Goal: Task Accomplishment & Management: Complete application form

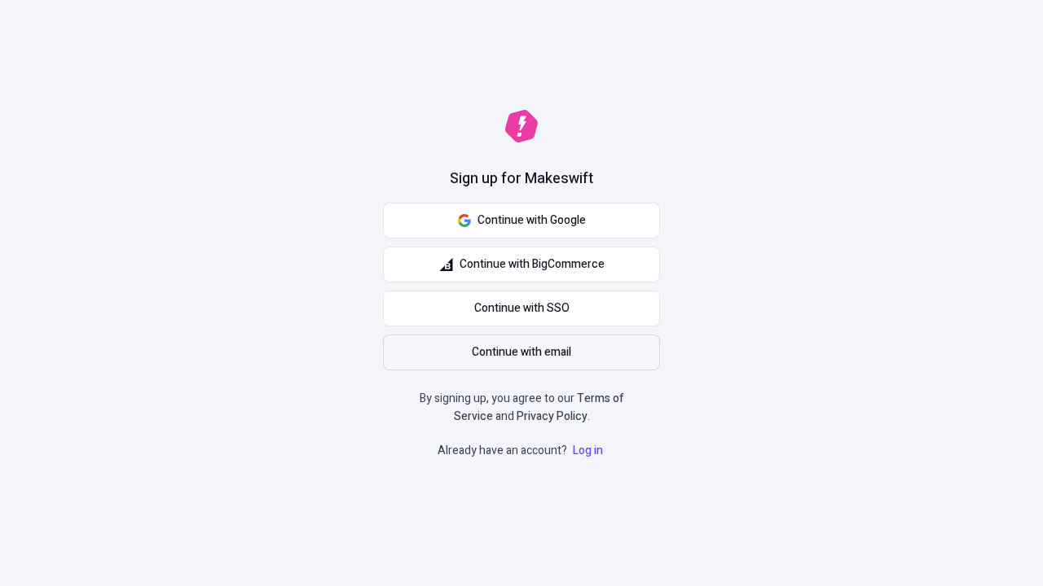
click at [521, 353] on span "Continue with email" at bounding box center [521, 353] width 99 height 18
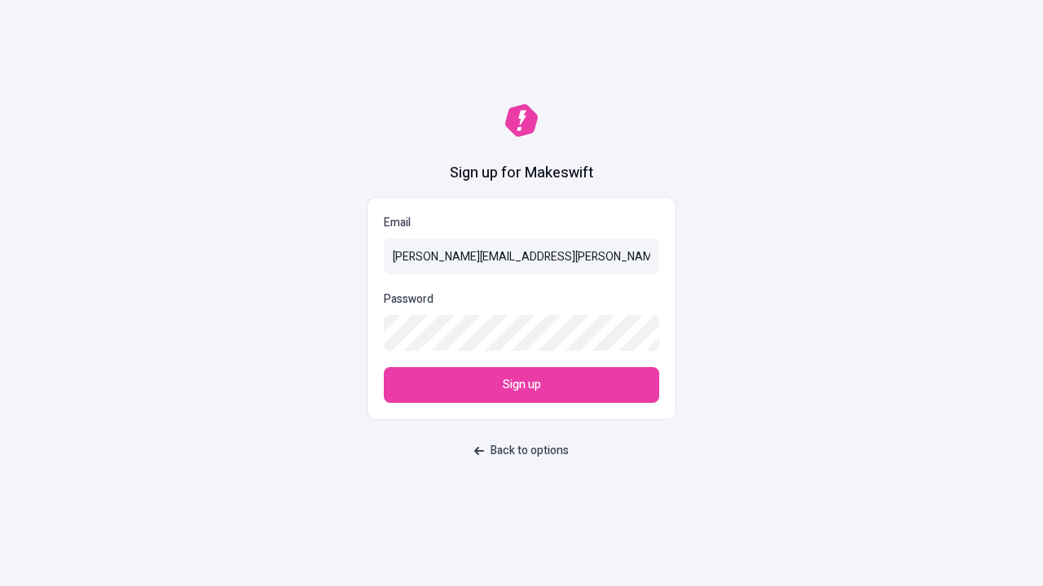
type input "sasha+test-ui+Gunner_Goyette@makeswift.com"
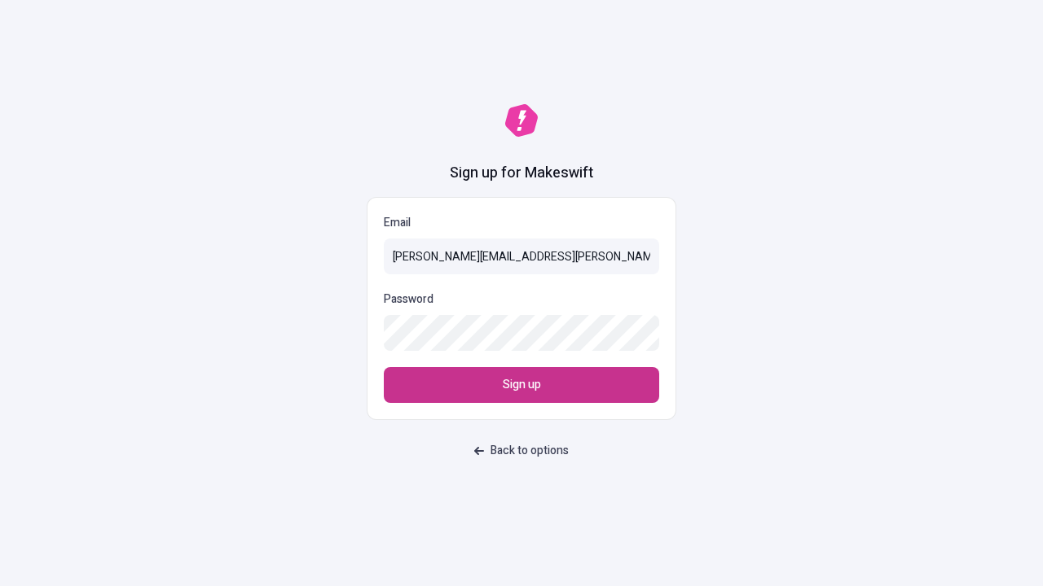
click at [521, 385] on span "Sign up" at bounding box center [522, 385] width 38 height 18
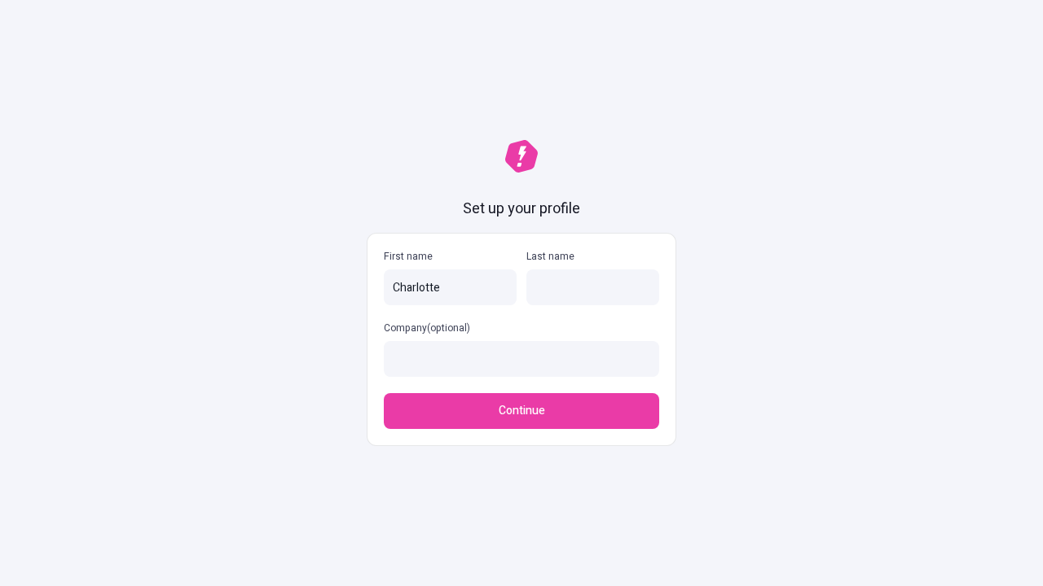
type input "Charlotte"
type input "[PERSON_NAME]"
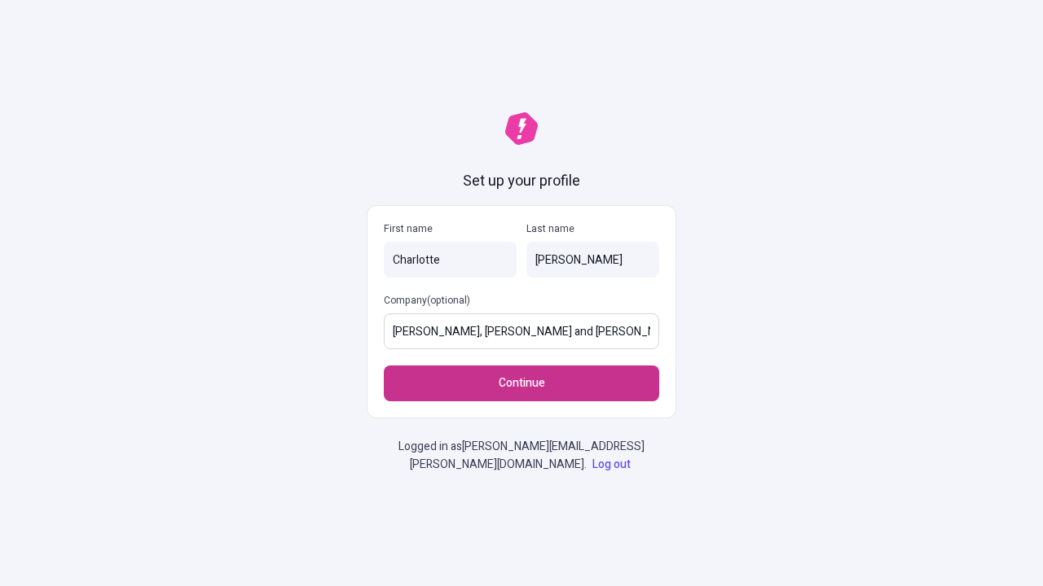
type input "[PERSON_NAME], [PERSON_NAME] and [PERSON_NAME]"
click at [521, 384] on span "Continue" at bounding box center [522, 384] width 46 height 18
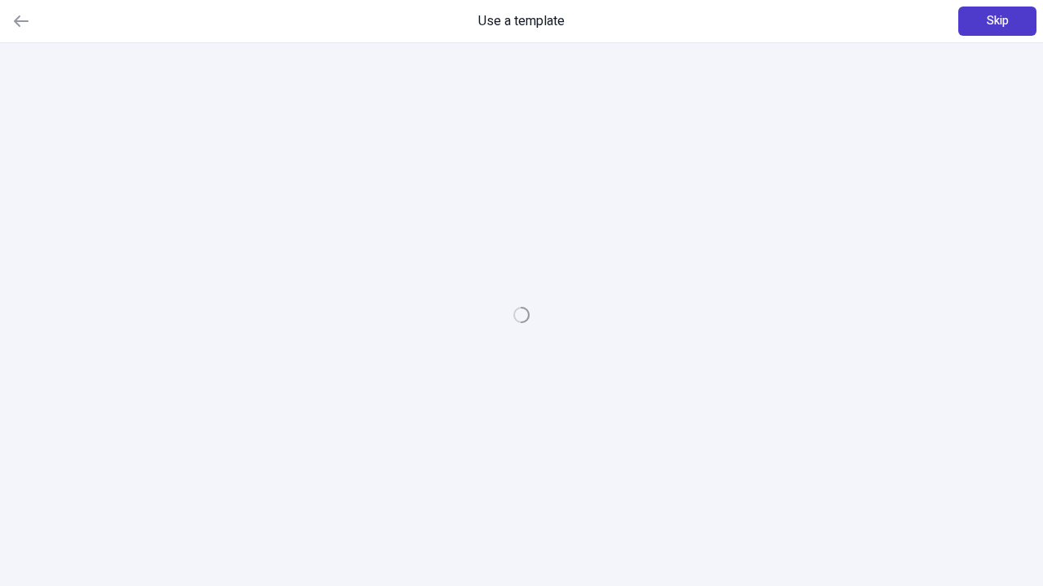
click at [997, 21] on span "Skip" at bounding box center [997, 21] width 22 height 18
